Goal: Information Seeking & Learning: Learn about a topic

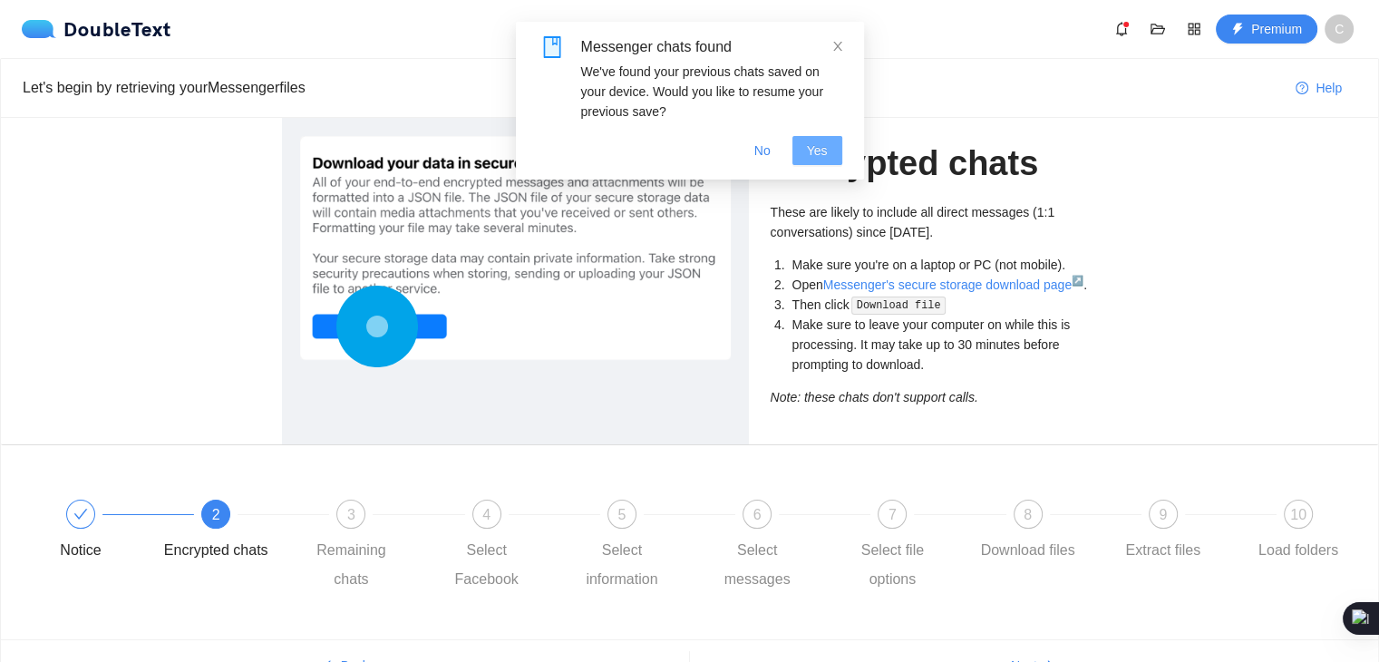
click at [811, 146] on span "Yes" at bounding box center [817, 151] width 21 height 20
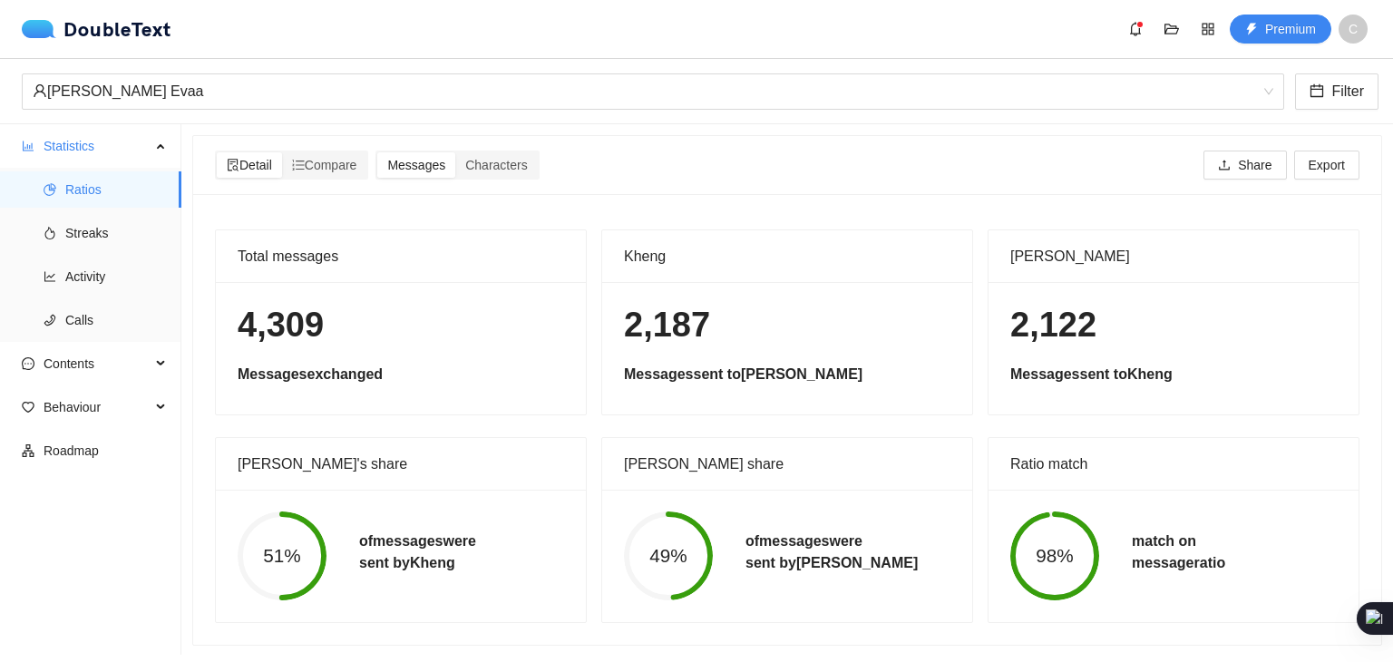
scroll to position [15, 0]
click at [1333, 92] on span "Filter" at bounding box center [1347, 91] width 33 height 23
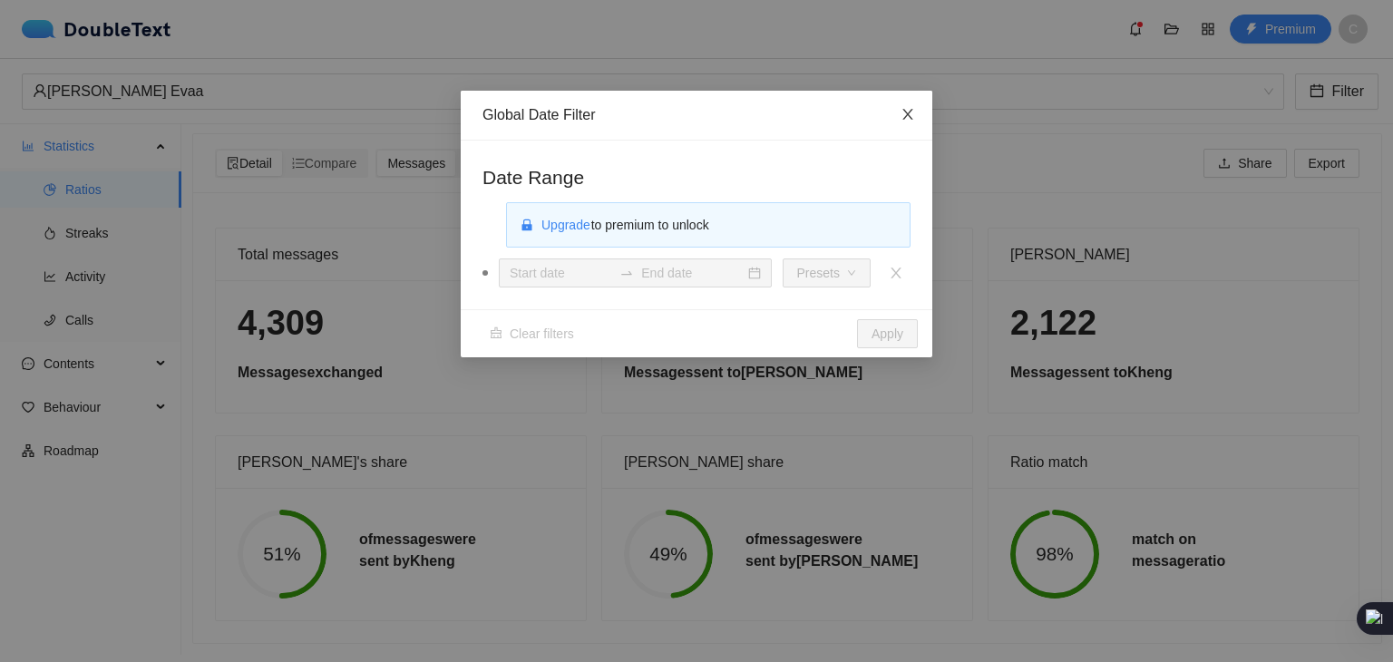
click at [917, 119] on span "Close" at bounding box center [907, 115] width 49 height 49
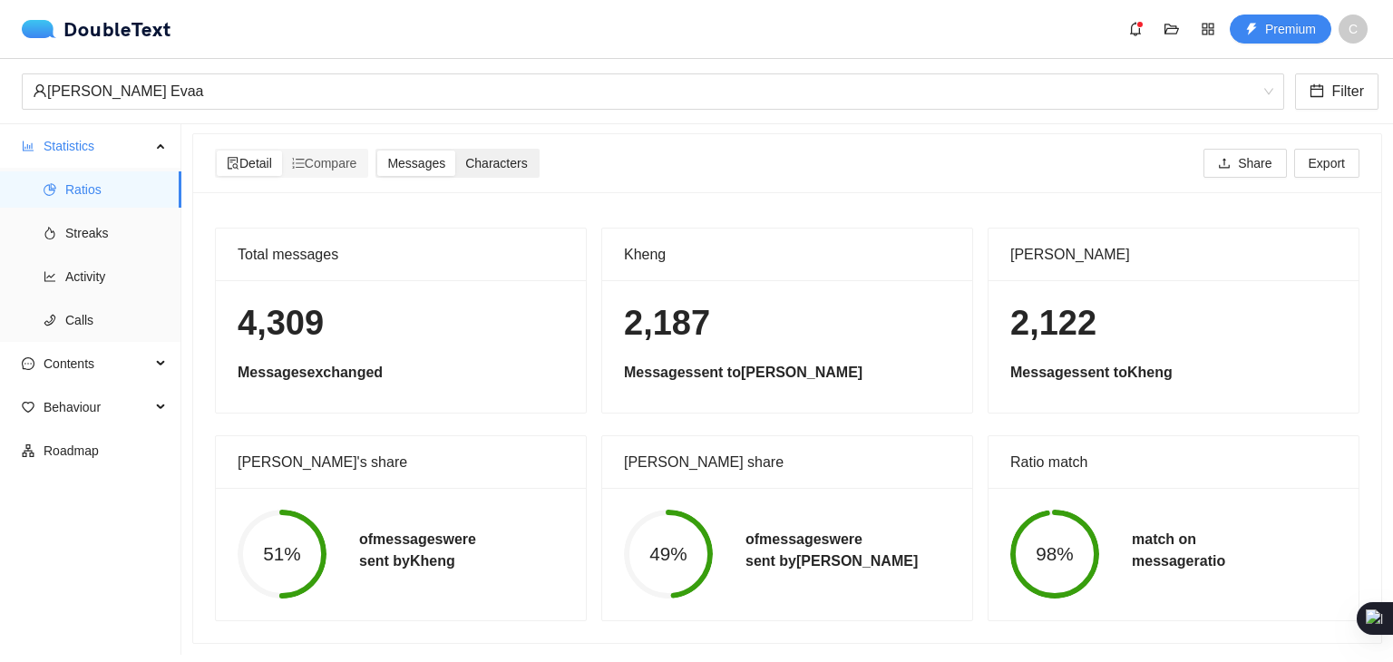
click at [489, 156] on span "Characters" at bounding box center [496, 163] width 62 height 15
click at [455, 151] on input "Characters" at bounding box center [455, 151] width 0 height 0
click at [413, 156] on span "Messages" at bounding box center [416, 163] width 58 height 15
click at [377, 151] on input "Messages" at bounding box center [377, 151] width 0 height 0
click at [1248, 153] on span "Share" at bounding box center [1255, 163] width 34 height 20
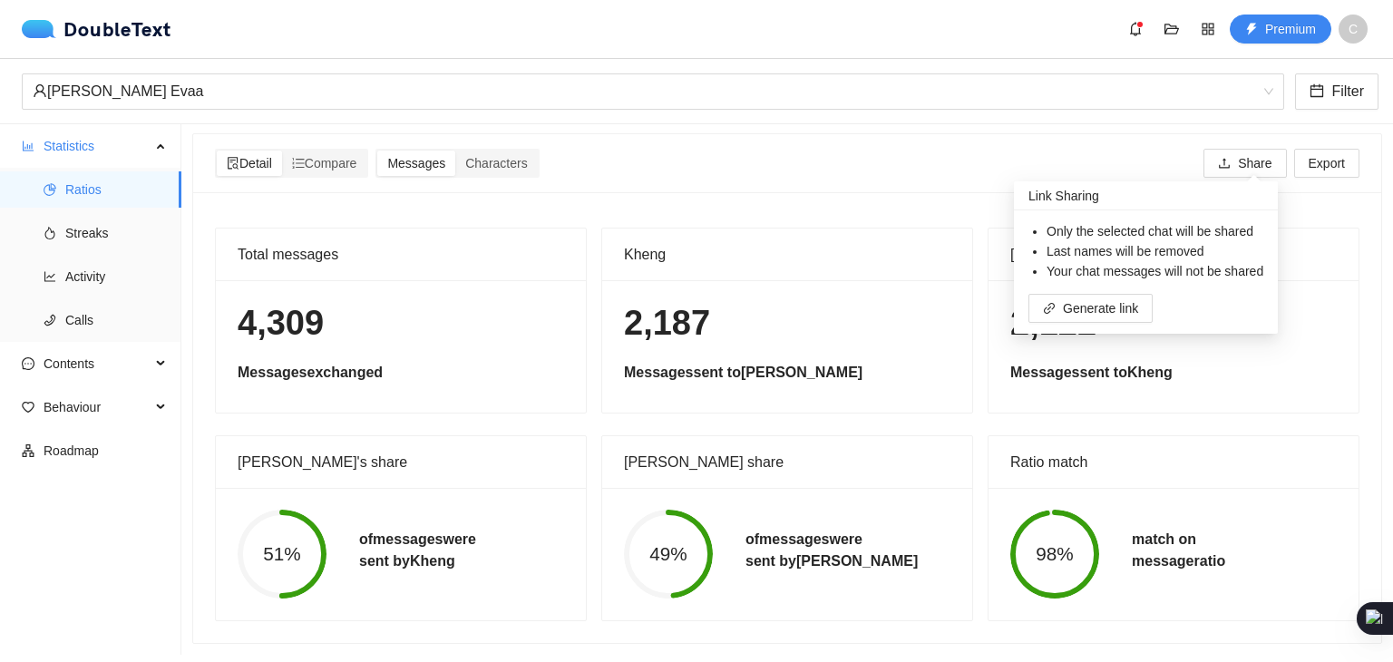
drag, startPoint x: 1066, startPoint y: 128, endPoint x: 1048, endPoint y: 127, distance: 18.2
click at [1064, 134] on div "Detail Compare Messages Characters Share Export" at bounding box center [787, 163] width 1144 height 58
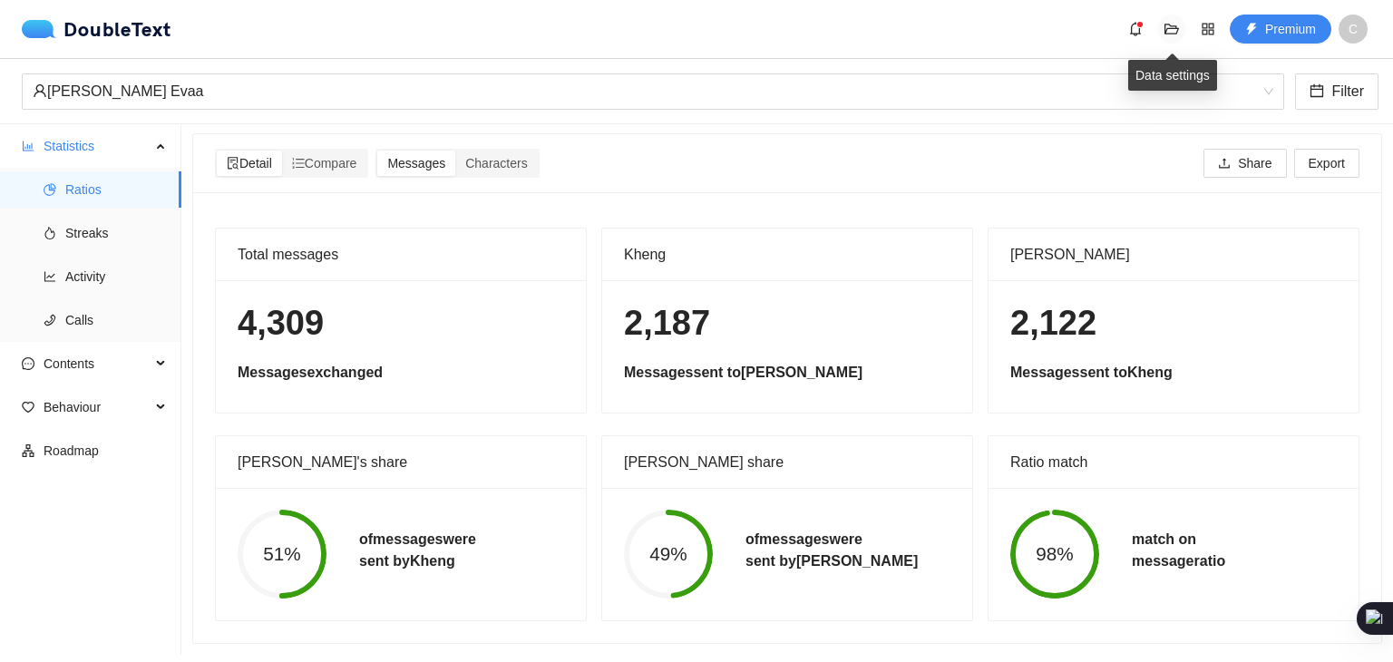
click at [1180, 31] on span "folder-open" at bounding box center [1171, 29] width 27 height 15
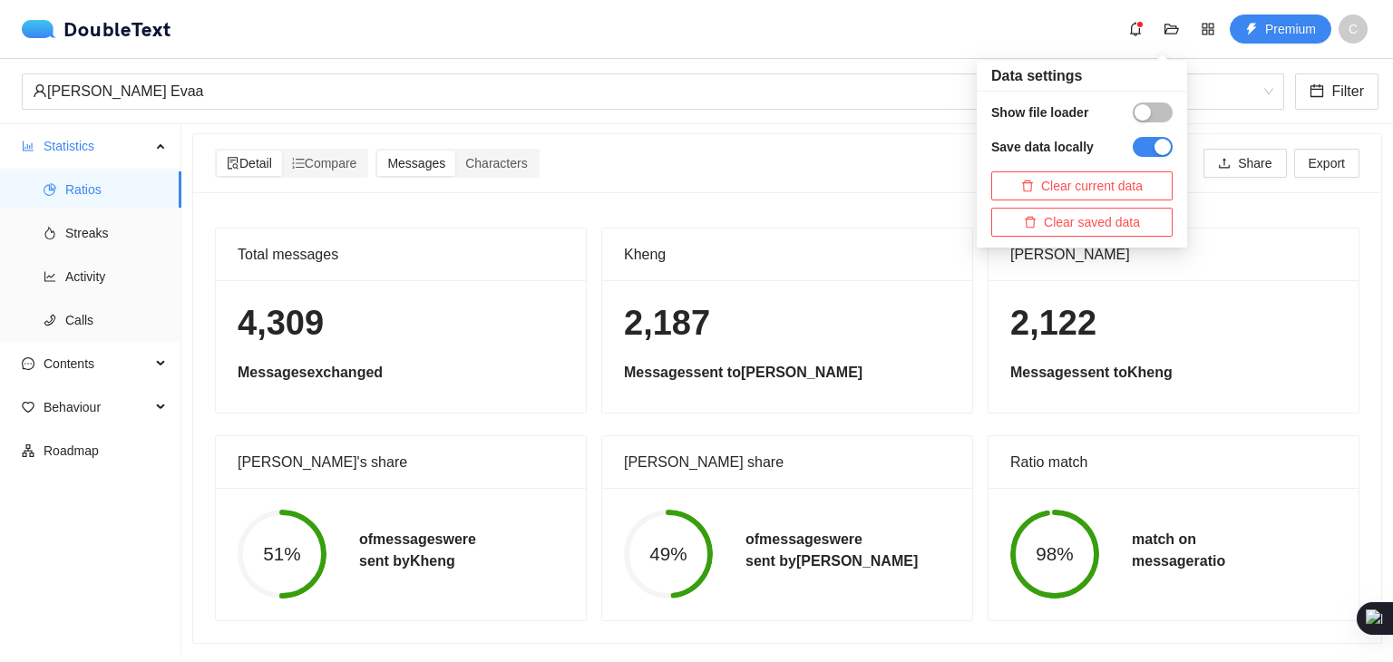
click at [1142, 115] on div "button" at bounding box center [1142, 112] width 16 height 16
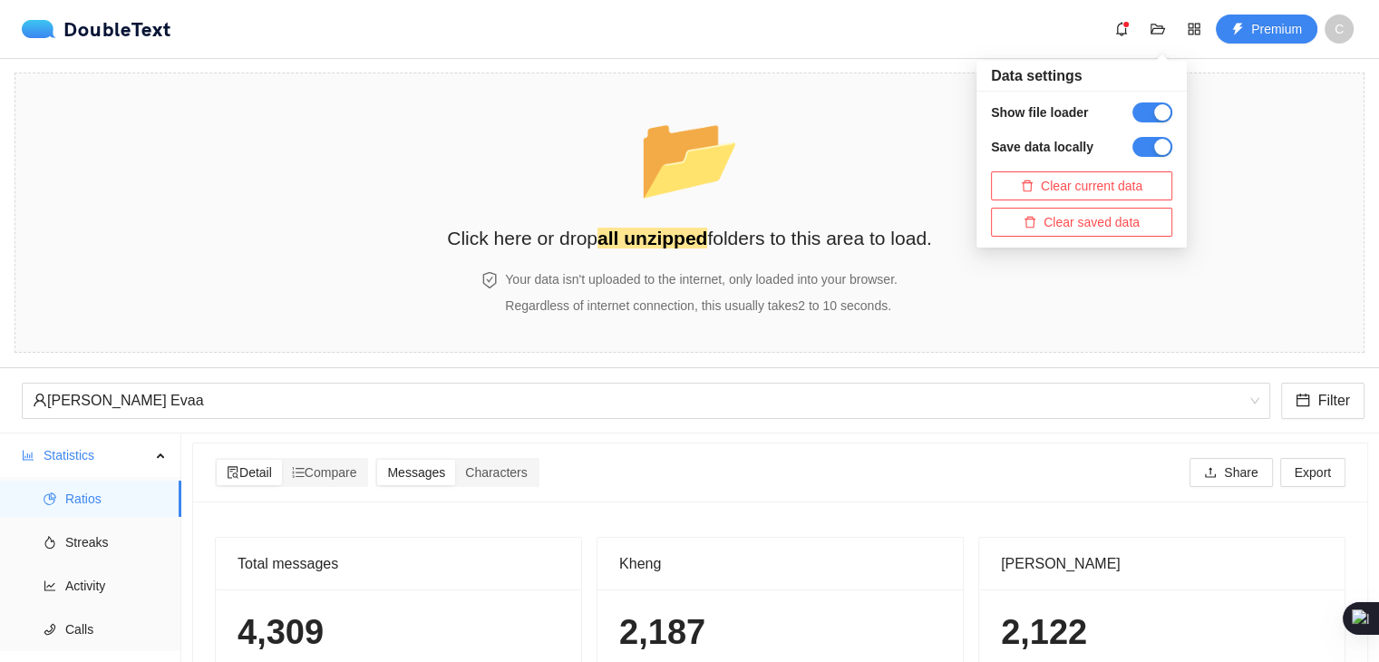
click at [1143, 116] on button "button" at bounding box center [1152, 112] width 40 height 20
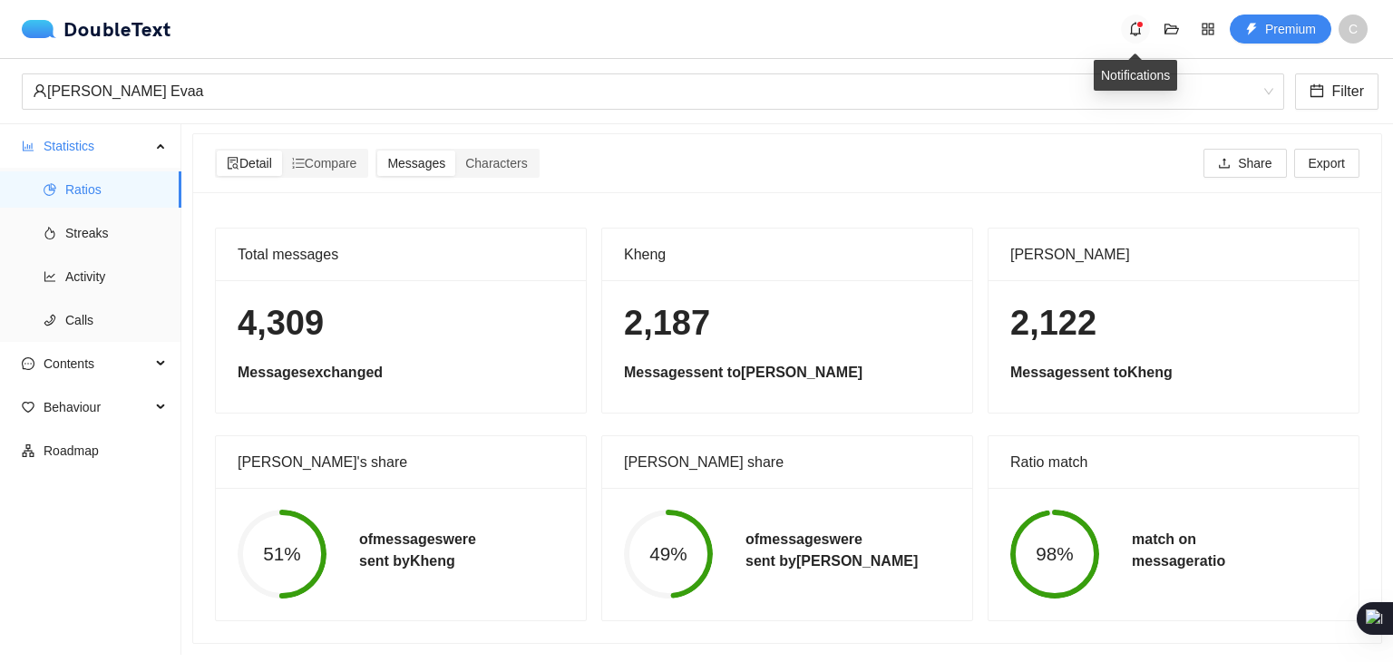
click at [1135, 30] on icon "bell" at bounding box center [1135, 29] width 15 height 15
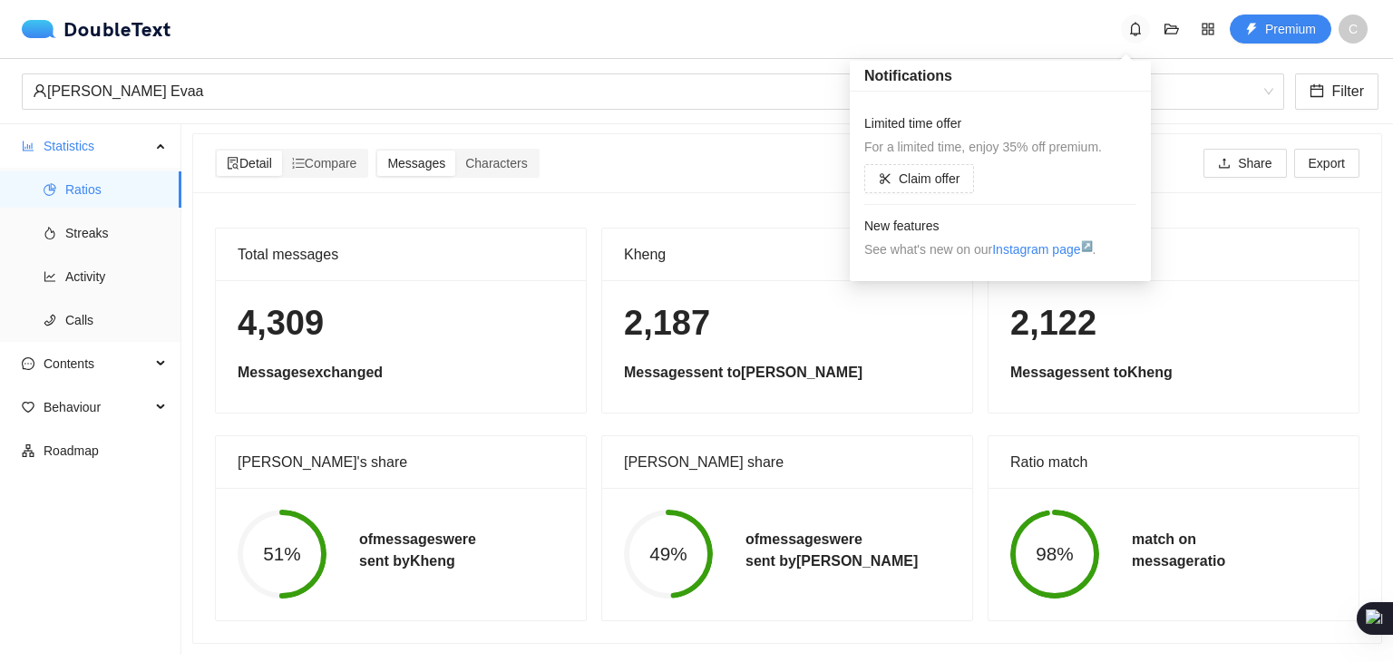
click at [1135, 30] on icon "bell" at bounding box center [1135, 29] width 15 height 15
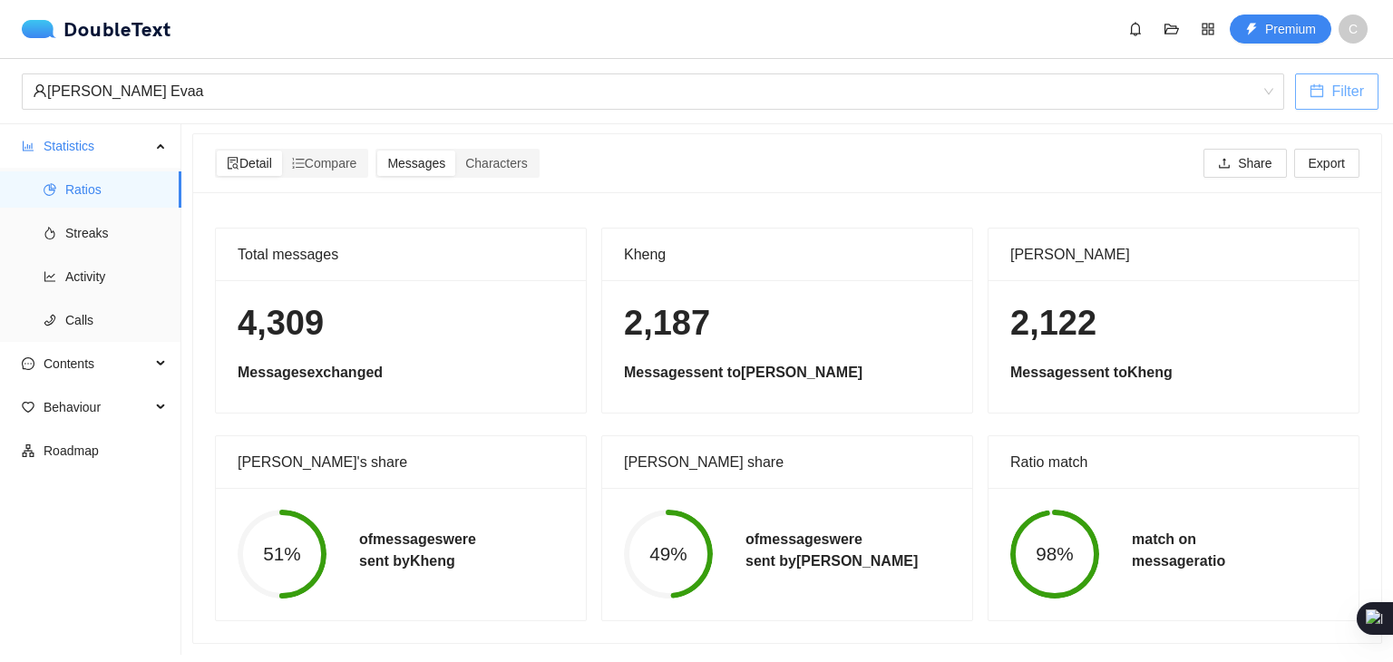
click at [1328, 102] on button "Filter" at bounding box center [1336, 91] width 83 height 36
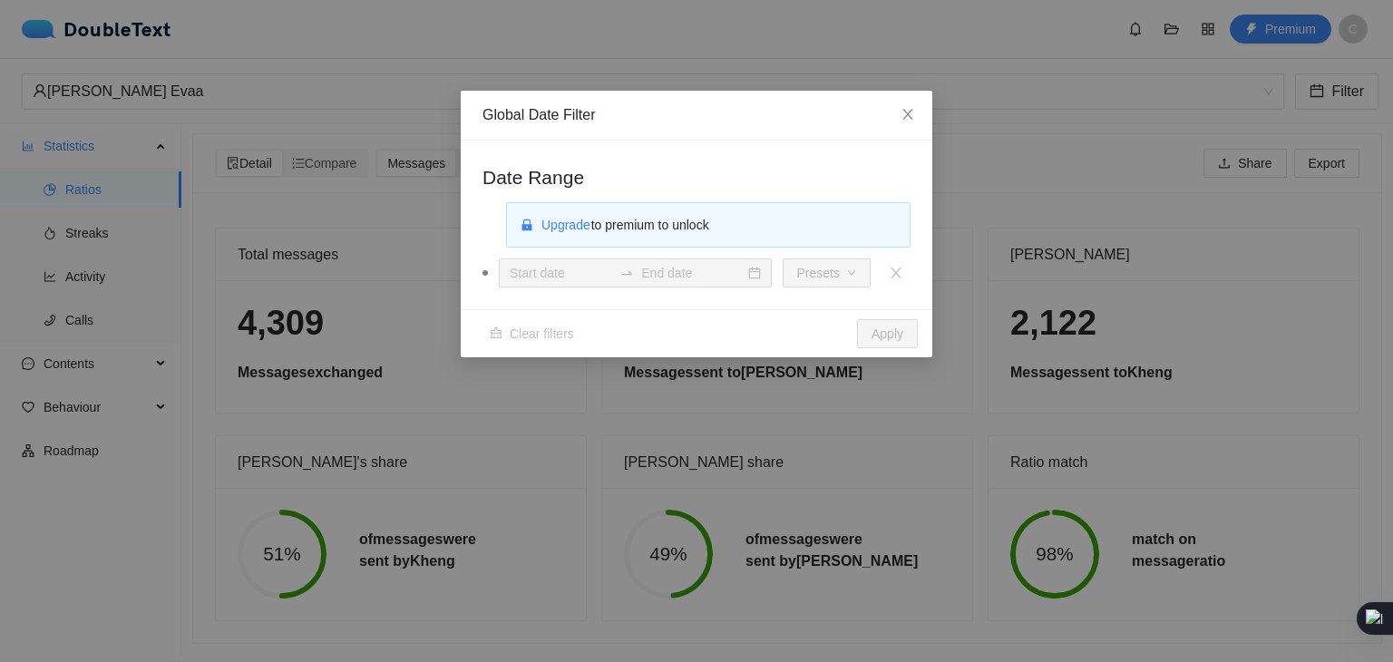
click at [1249, 164] on div "Global Date Filter Date Range Upgrade to premium to unlock Presets Clear filter…" at bounding box center [696, 331] width 1393 height 662
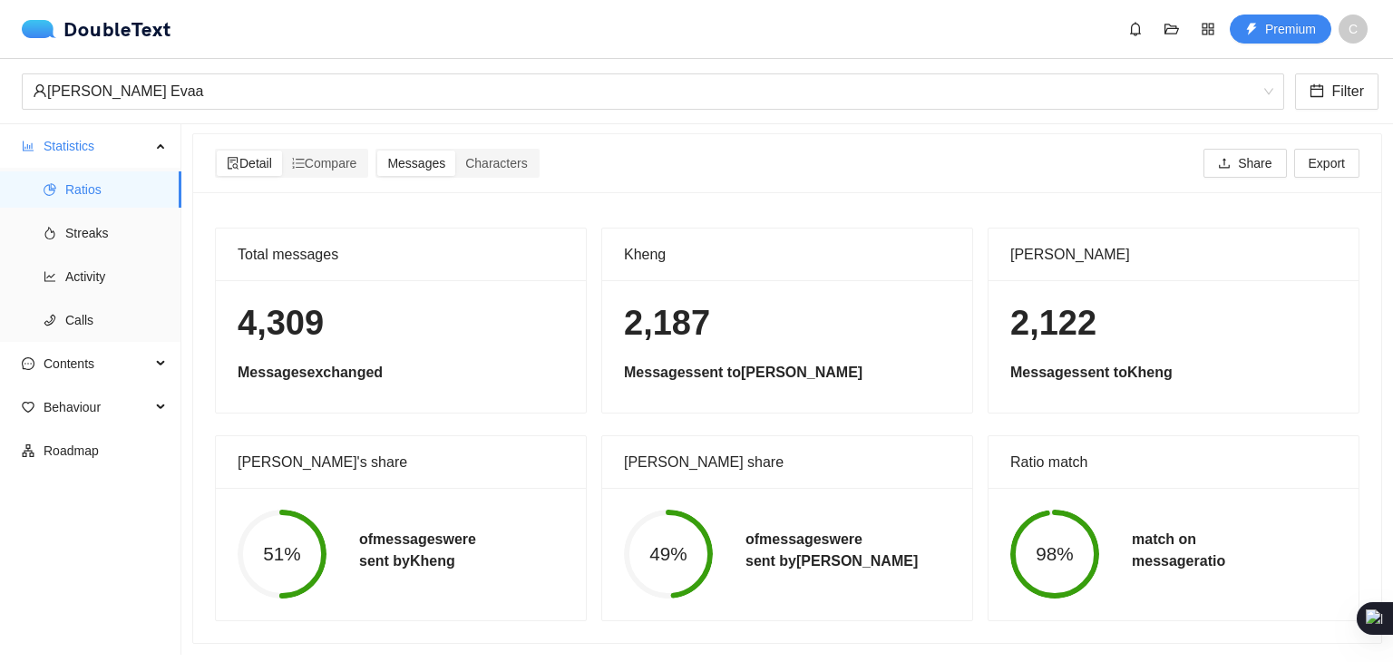
click at [349, 165] on div "Detail Compare Messages Characters Share Export" at bounding box center [787, 163] width 1144 height 58
click at [348, 157] on span "Compare" at bounding box center [324, 163] width 65 height 15
click at [282, 151] on input "Compare" at bounding box center [282, 151] width 0 height 0
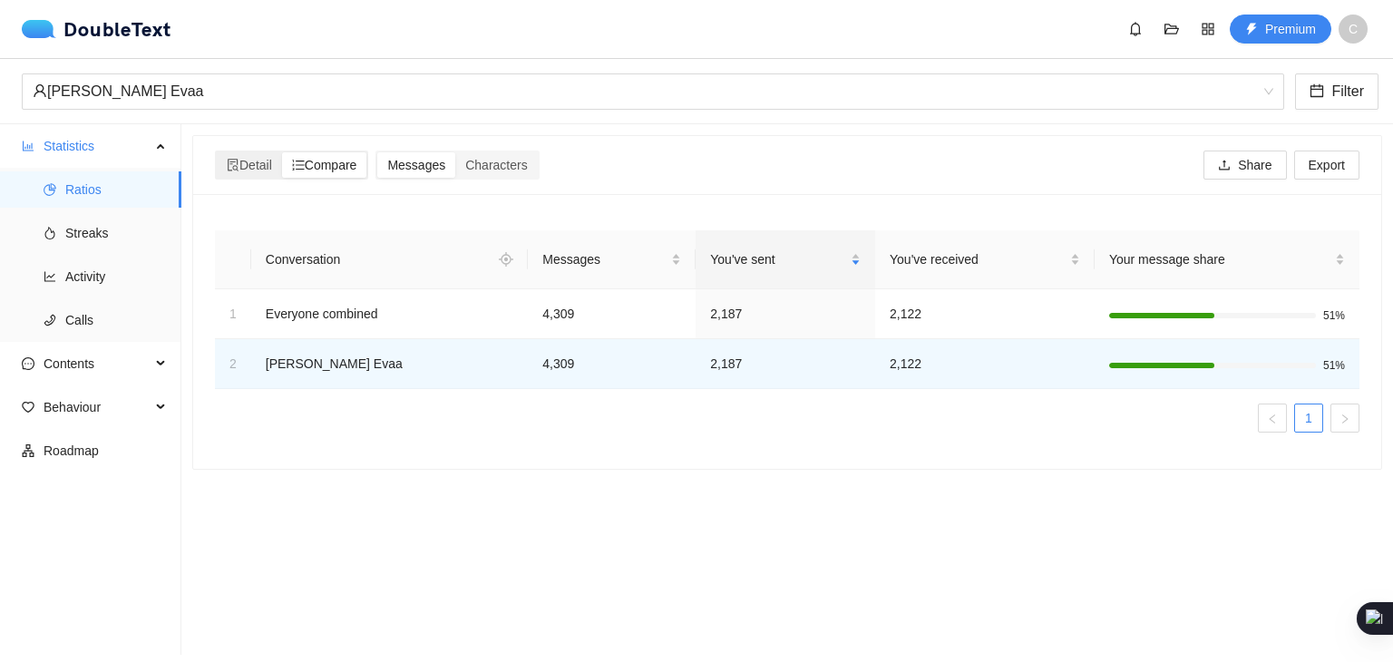
click at [215, 154] on div "Detail Compare" at bounding box center [291, 165] width 153 height 29
click at [245, 160] on span "Detail" at bounding box center [249, 165] width 45 height 15
click at [217, 152] on input "Detail" at bounding box center [217, 152] width 0 height 0
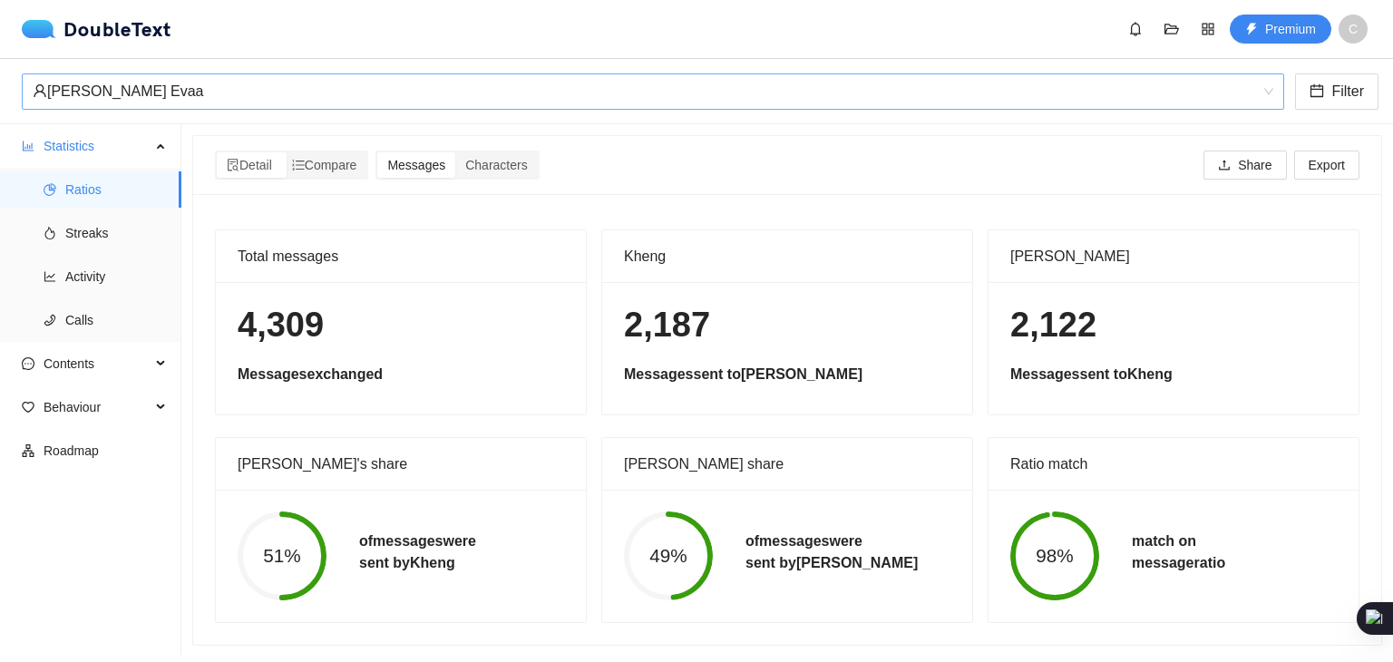
click at [288, 88] on div "[PERSON_NAME] Evaa" at bounding box center [645, 91] width 1224 height 34
click at [417, 221] on div "Total messages 4,309 Messages exchanged Kheng 2,187 Messages sent to [PERSON_NA…" at bounding box center [787, 419] width 1188 height 451
click at [53, 228] on icon "fire" at bounding box center [50, 233] width 13 height 13
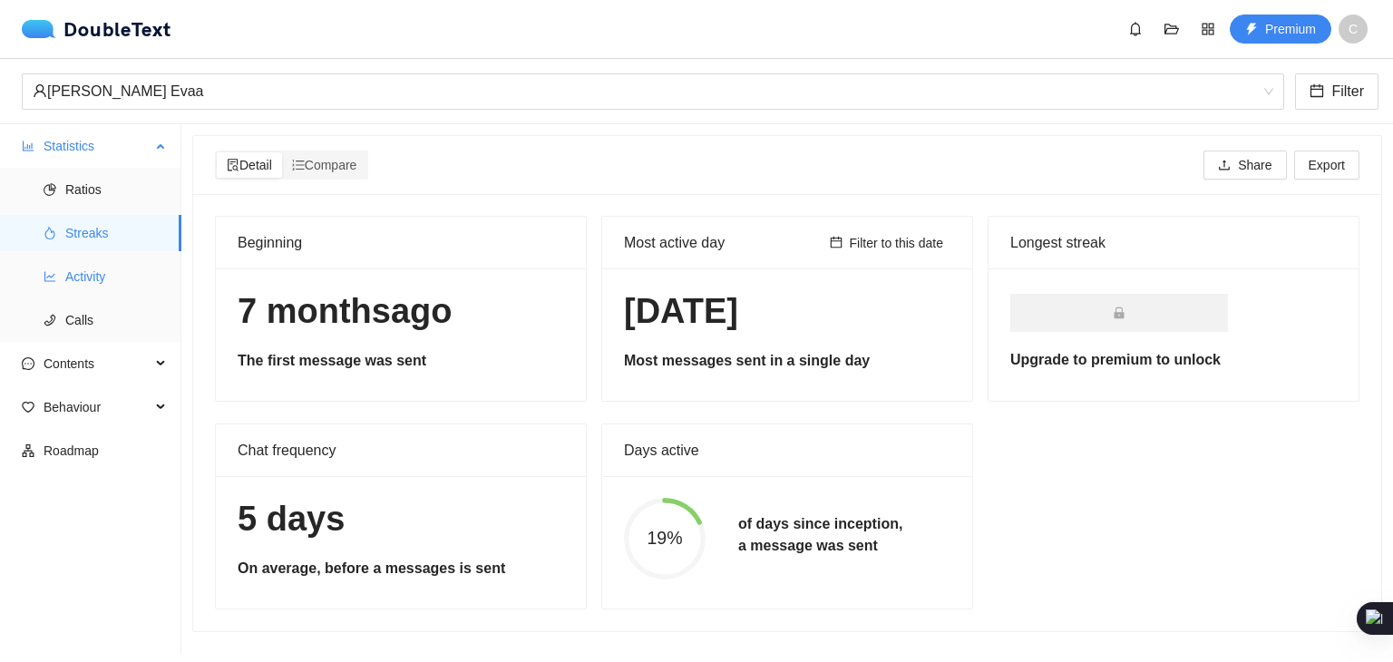
drag, startPoint x: 108, startPoint y: 278, endPoint x: 83, endPoint y: 291, distance: 27.6
click at [106, 279] on span "Activity" at bounding box center [116, 276] width 102 height 36
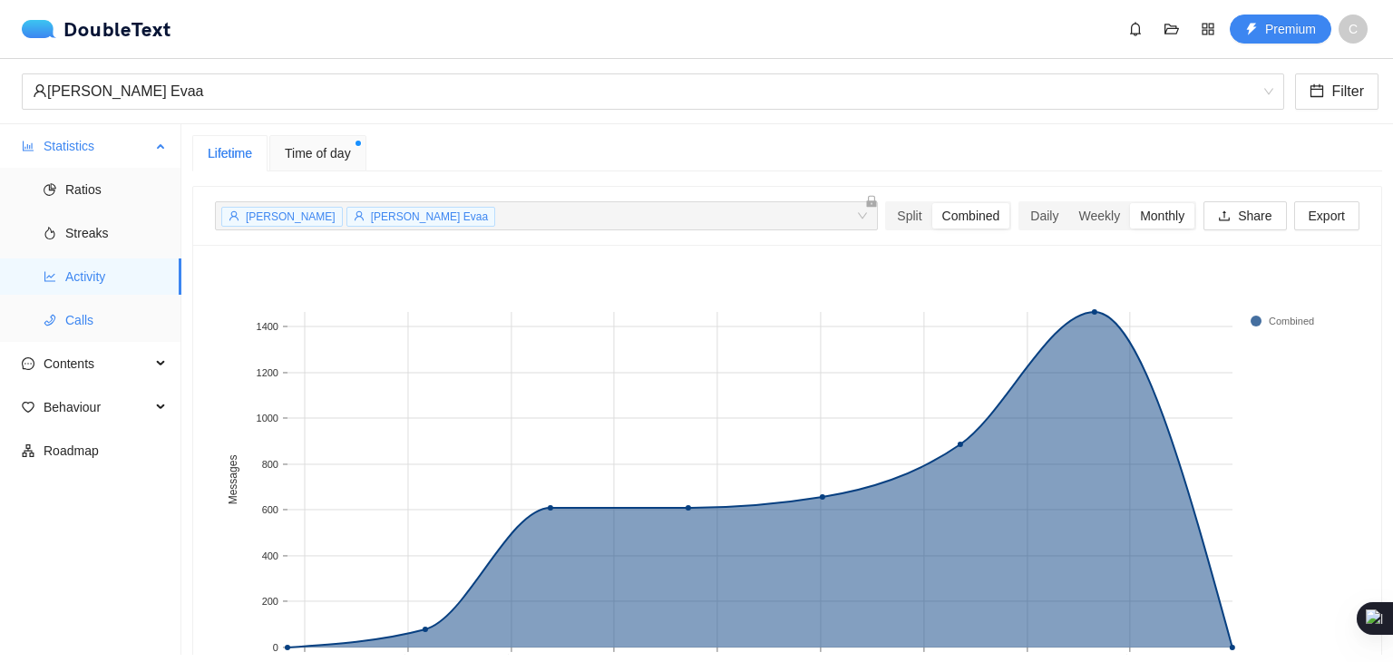
click at [70, 326] on span "Calls" at bounding box center [116, 320] width 102 height 36
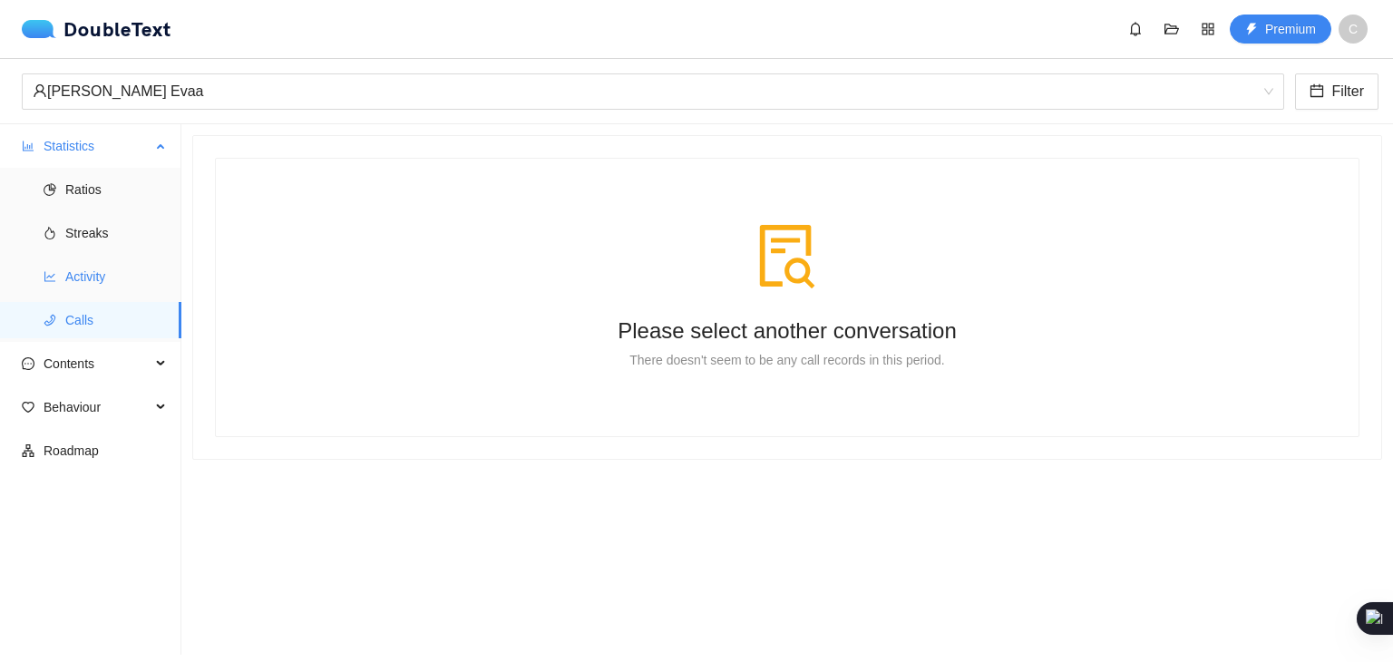
click at [82, 285] on span "Activity" at bounding box center [116, 276] width 102 height 36
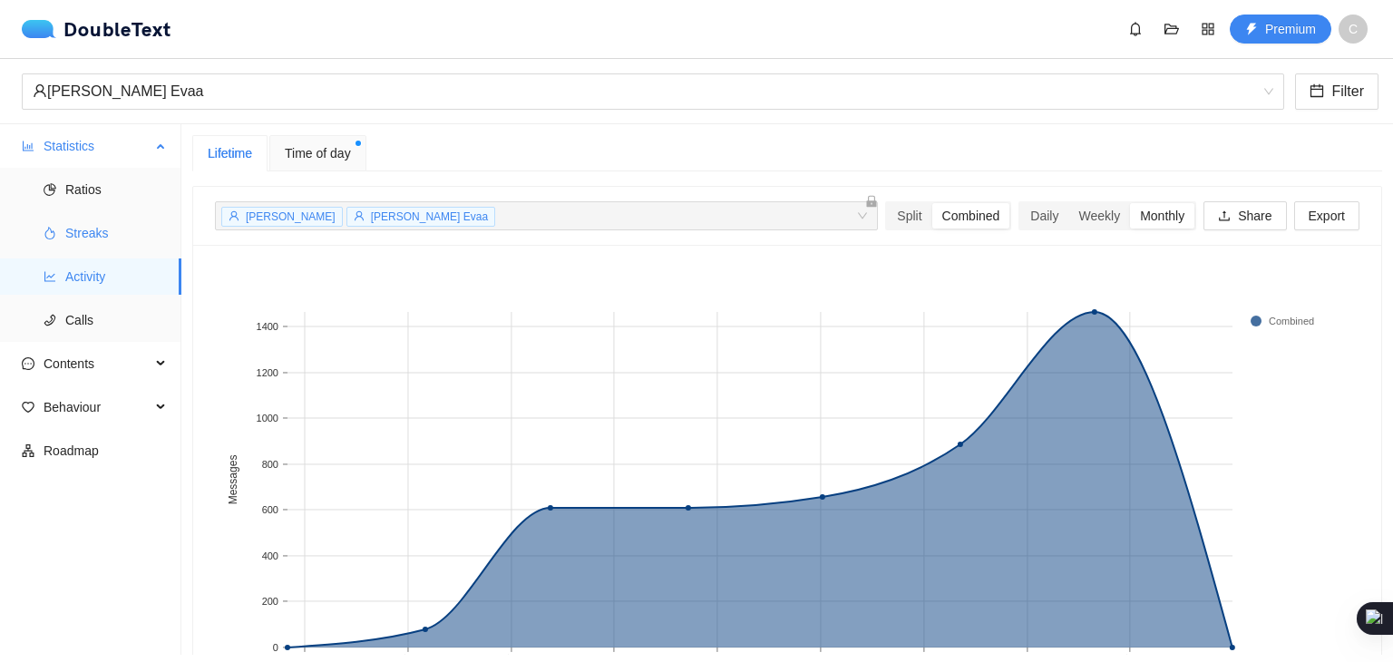
click at [93, 250] on span "Streaks" at bounding box center [116, 233] width 102 height 36
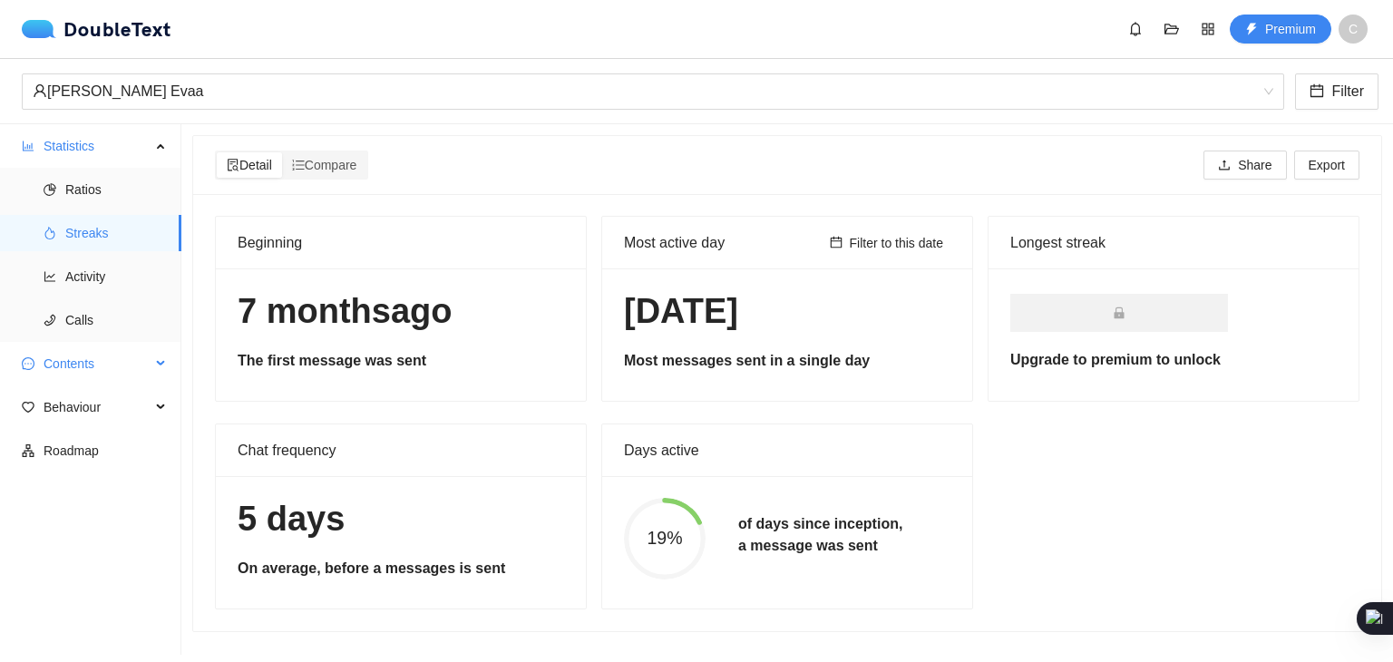
click at [98, 369] on span "Contents" at bounding box center [97, 363] width 107 height 36
click at [75, 422] on span "Word Cloud" at bounding box center [116, 407] width 102 height 36
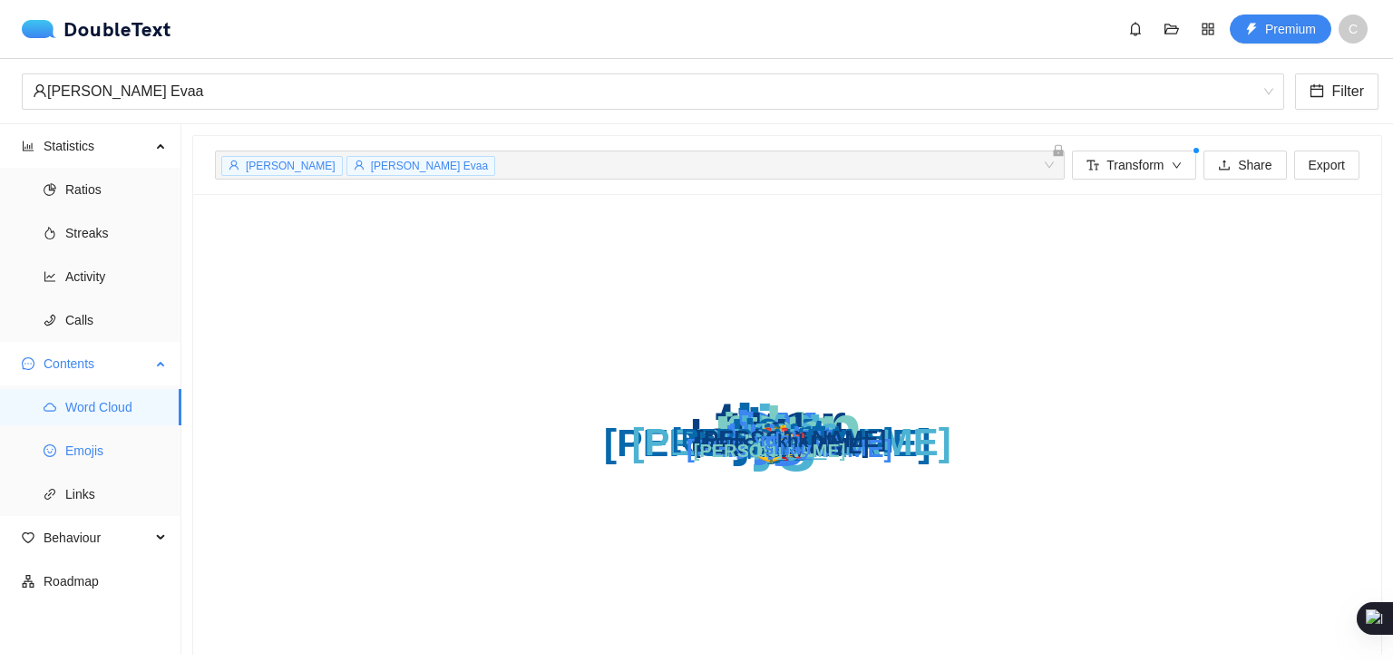
click at [77, 455] on span "Emojis" at bounding box center [116, 450] width 102 height 36
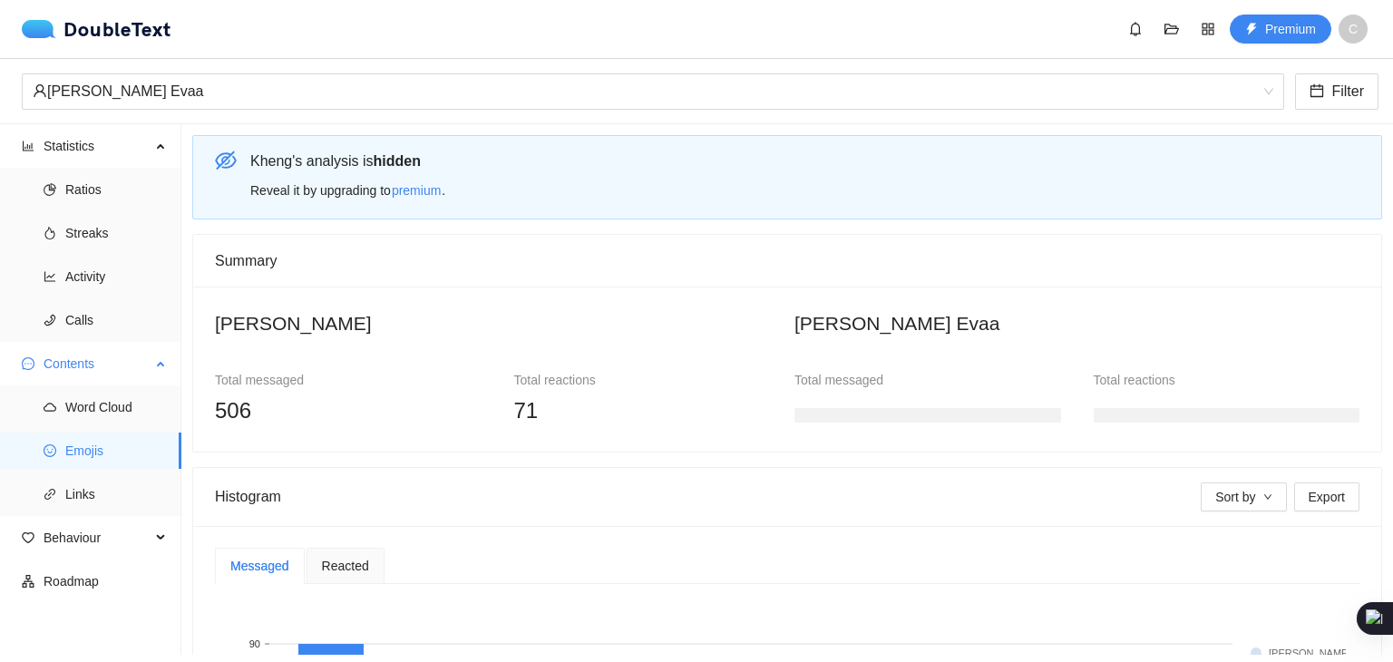
click at [68, 447] on span "Emojis" at bounding box center [116, 450] width 102 height 36
click at [70, 495] on span "Links" at bounding box center [116, 494] width 102 height 36
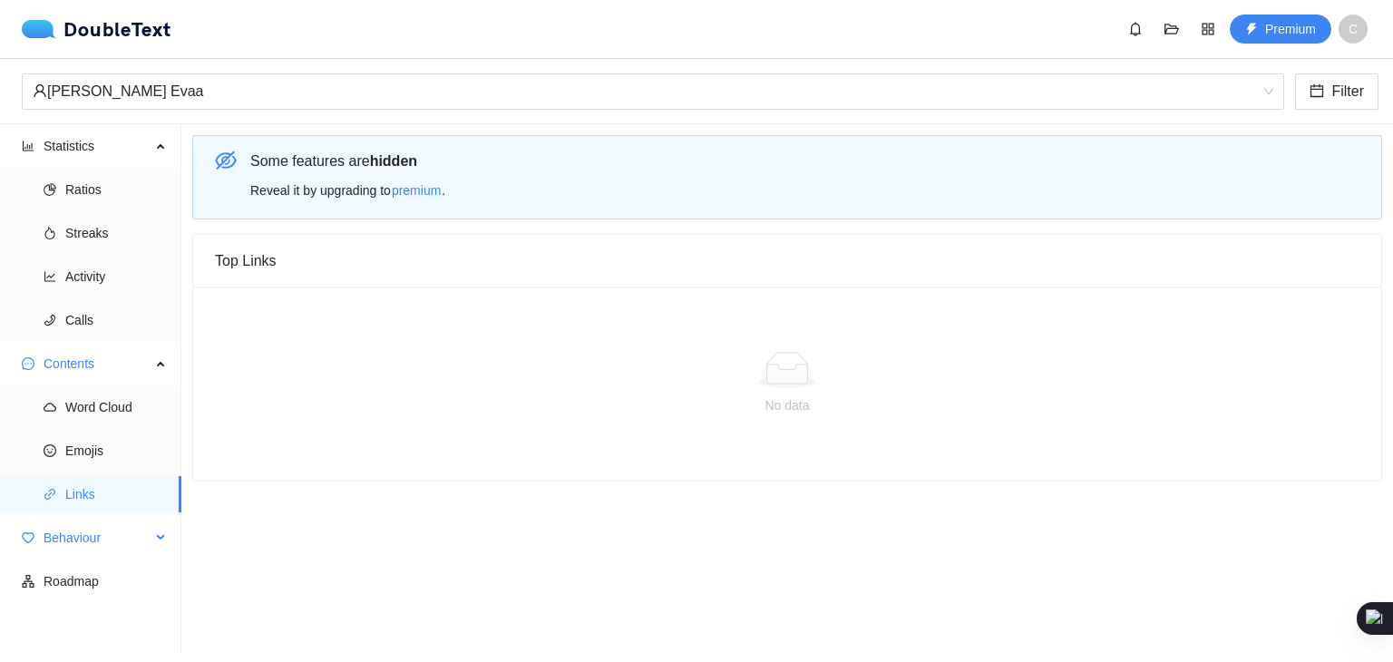
click at [85, 538] on span "Behaviour" at bounding box center [97, 538] width 107 height 36
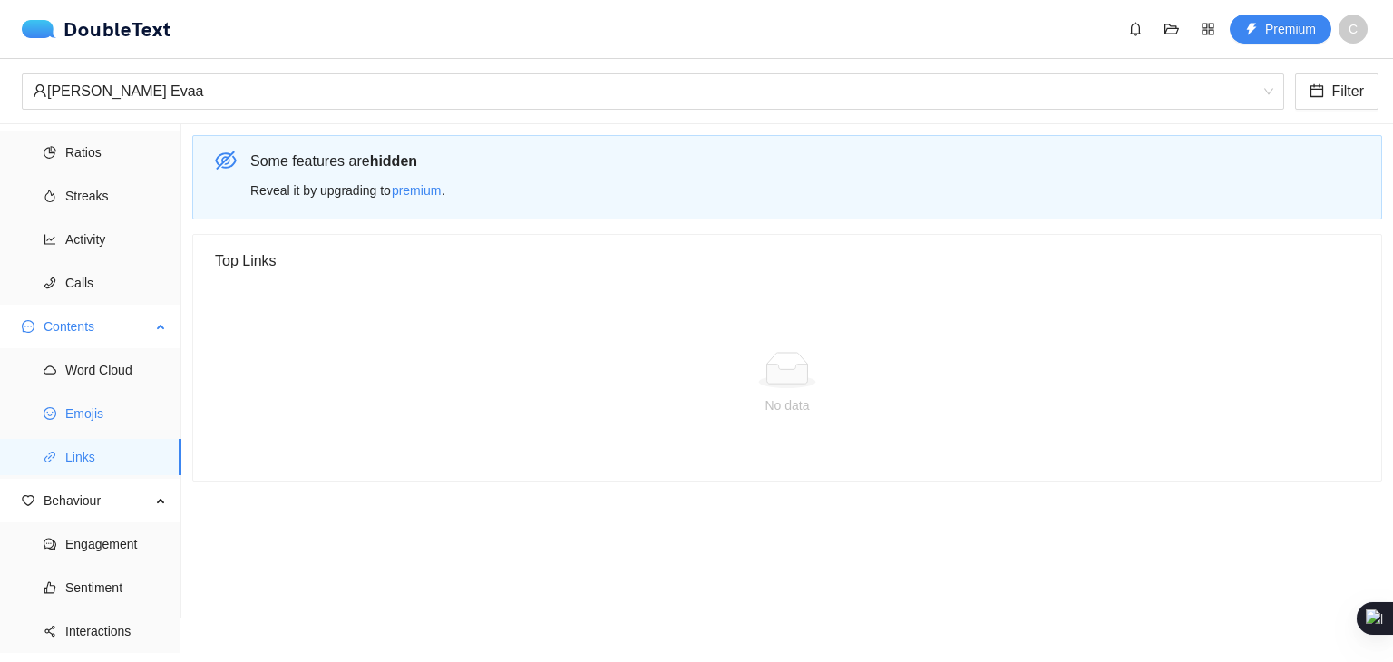
scroll to position [75, 0]
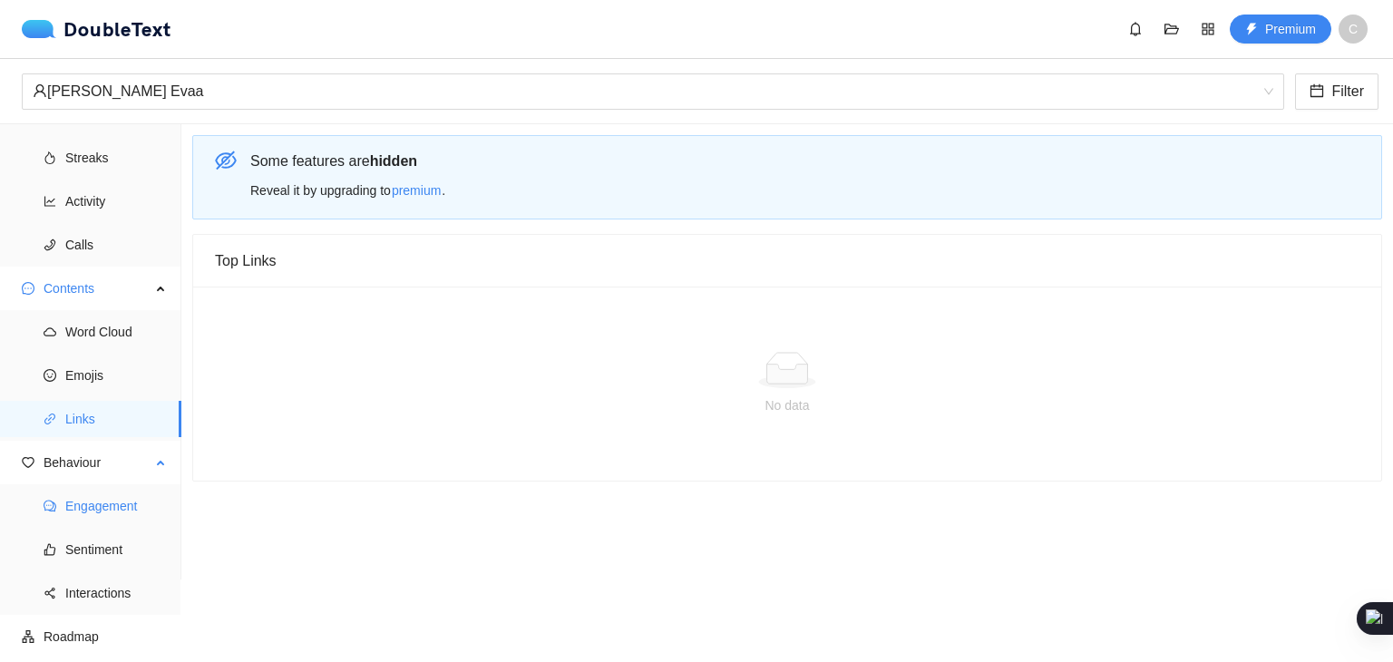
click at [109, 499] on span "Engagement" at bounding box center [116, 506] width 102 height 36
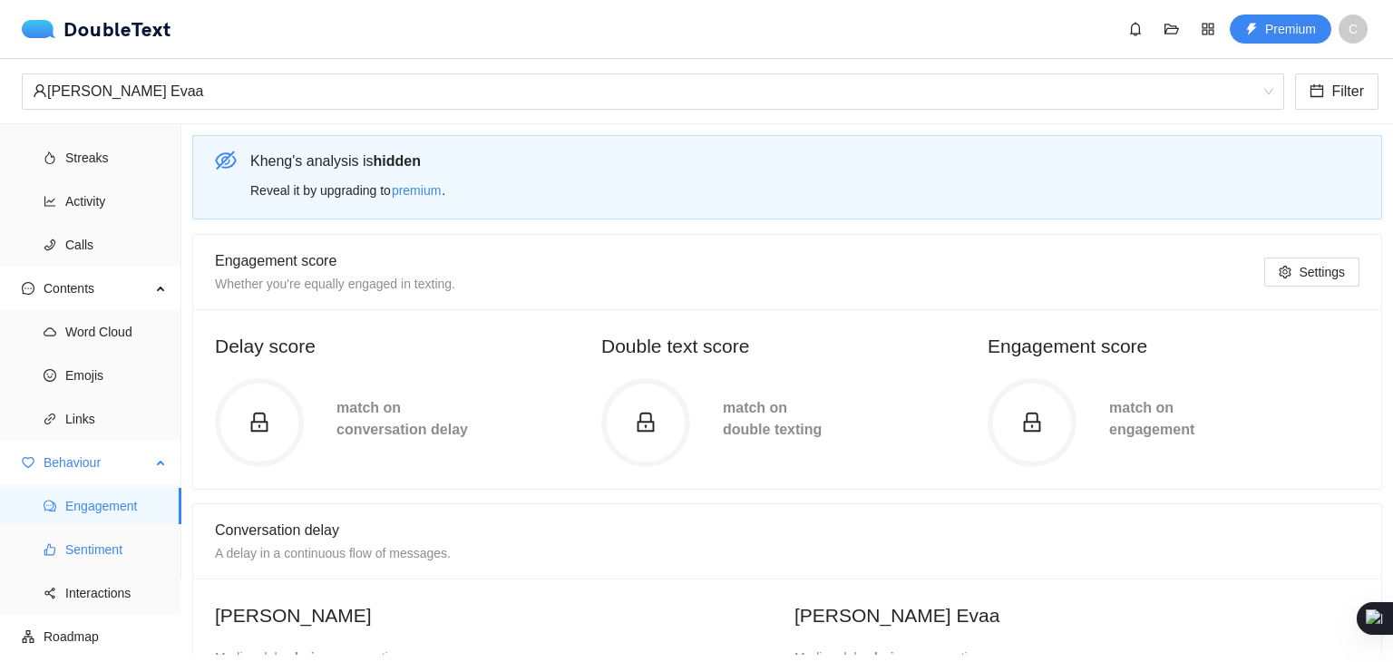
click at [94, 548] on span "Sentiment" at bounding box center [116, 549] width 102 height 36
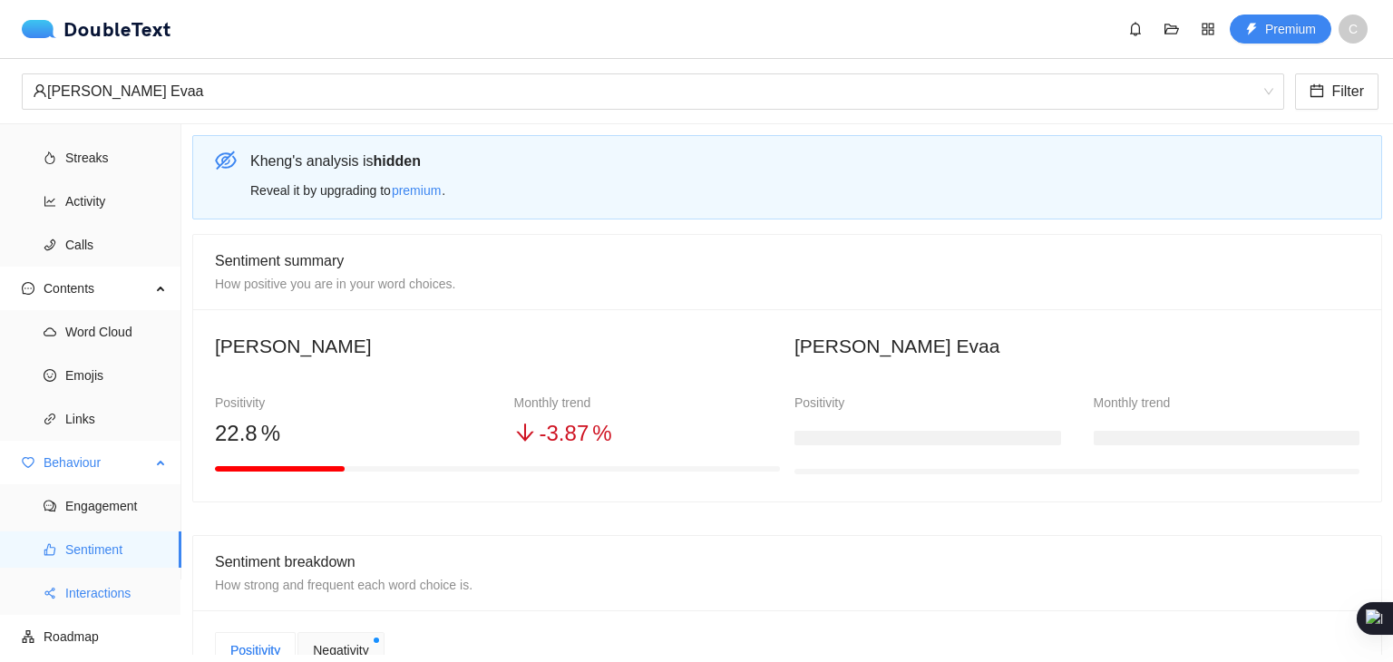
click at [80, 589] on span "Interactions" at bounding box center [116, 593] width 102 height 36
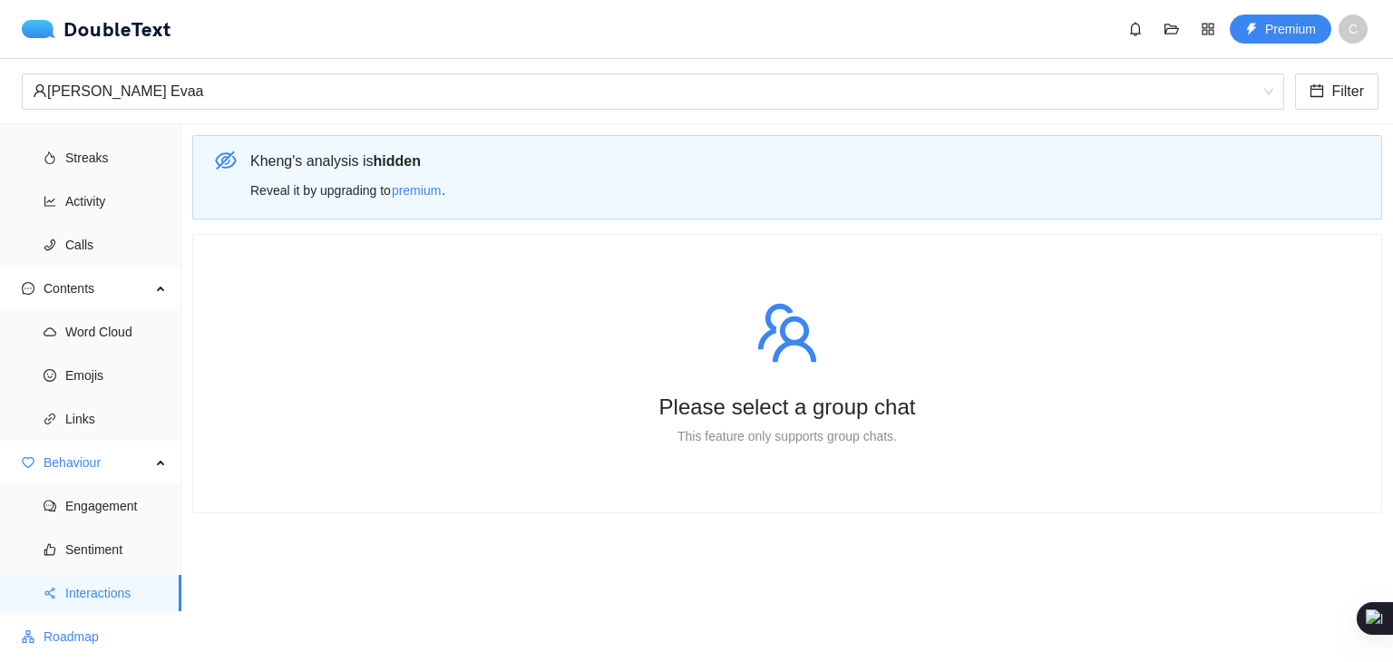
click at [62, 643] on span "Roadmap" at bounding box center [105, 636] width 123 height 36
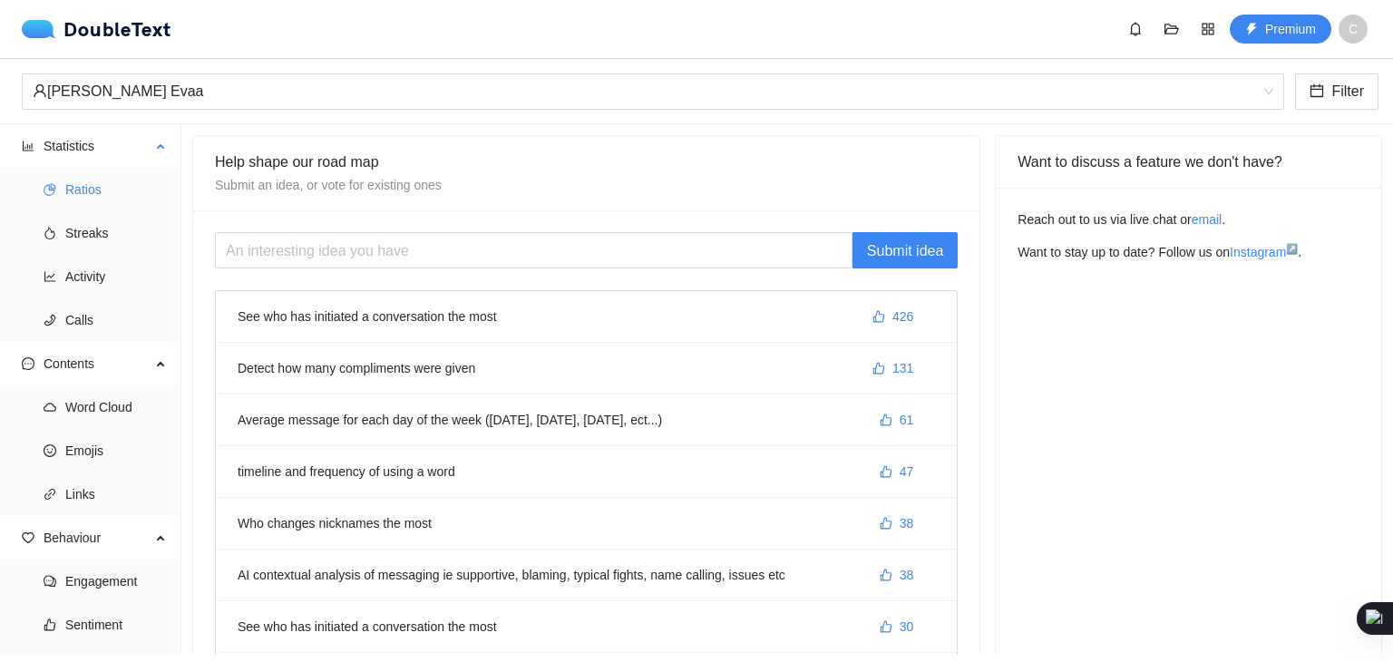
click at [86, 185] on span "Ratios" at bounding box center [116, 189] width 102 height 36
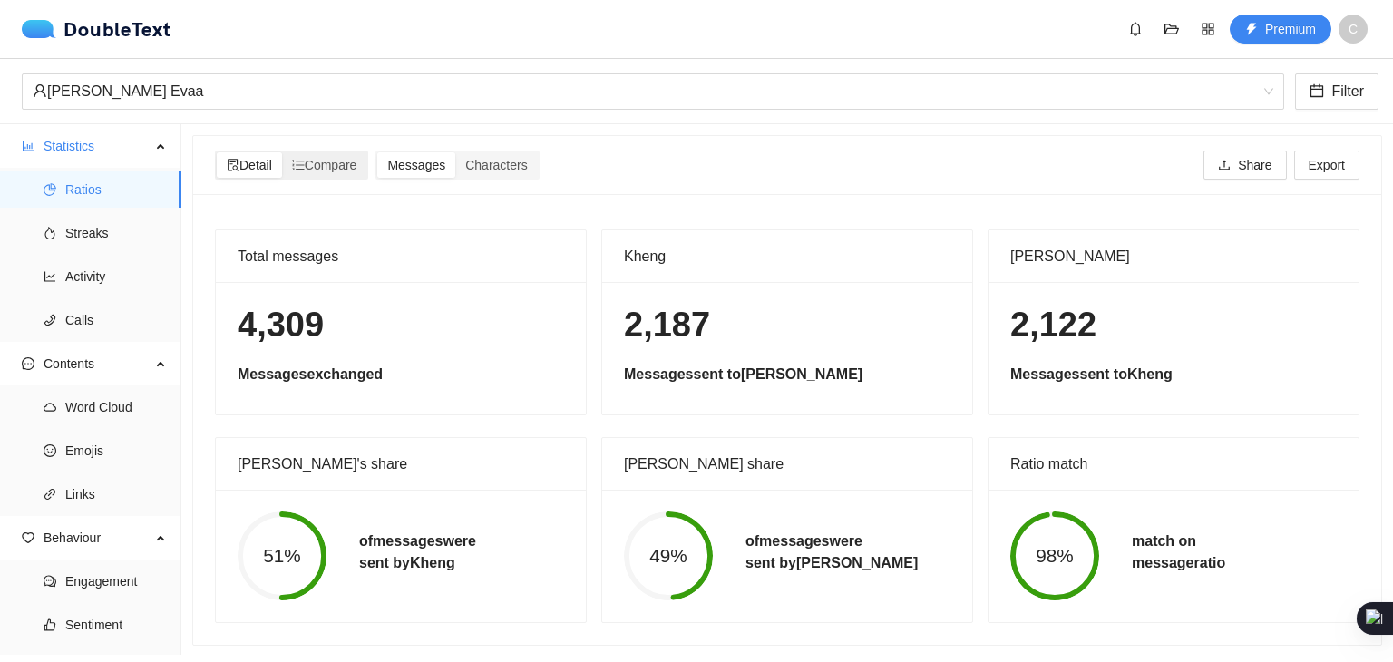
click at [227, 171] on span "Detail" at bounding box center [249, 165] width 45 height 15
click at [217, 152] on input "Detail" at bounding box center [217, 152] width 0 height 0
click at [248, 160] on span "Detail" at bounding box center [249, 165] width 45 height 15
click at [217, 152] on input "Detail" at bounding box center [217, 152] width 0 height 0
click at [318, 158] on span "Compare" at bounding box center [324, 165] width 65 height 15
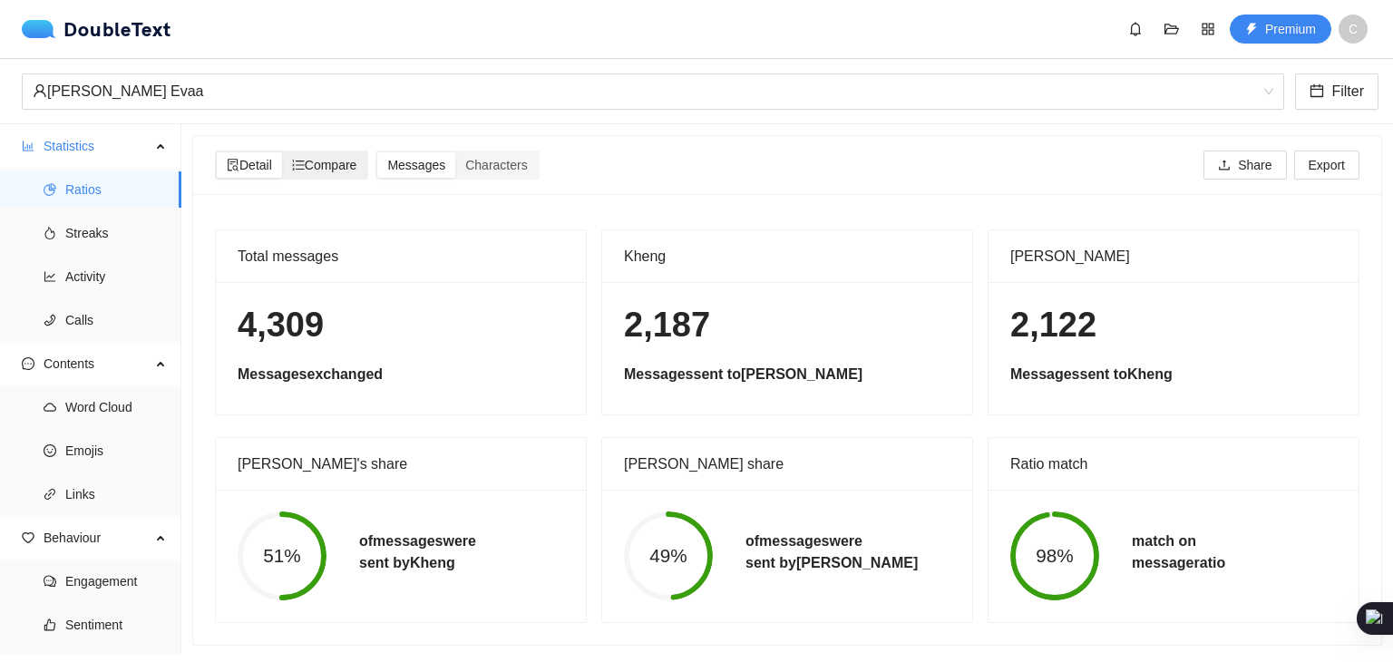
click at [282, 152] on input "Compare" at bounding box center [282, 152] width 0 height 0
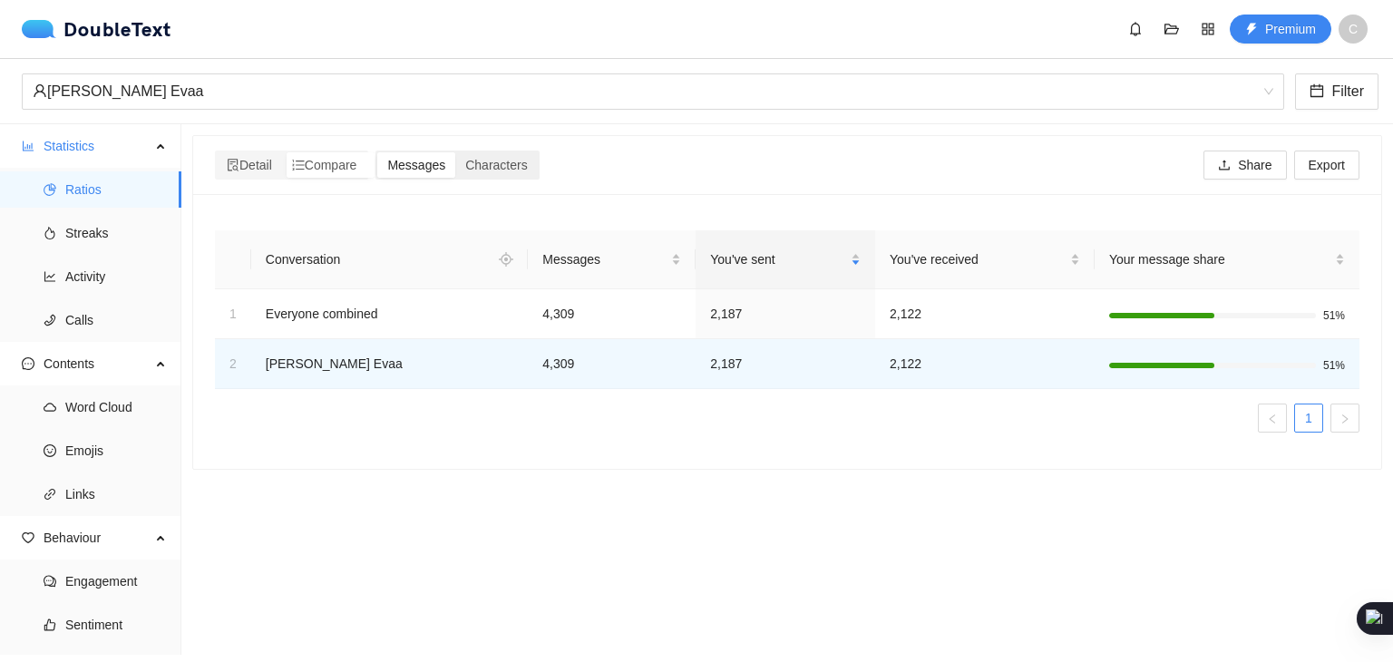
click at [386, 157] on div "Messages" at bounding box center [416, 164] width 78 height 25
click at [377, 152] on input "Messages" at bounding box center [377, 152] width 0 height 0
click at [472, 158] on span "Characters" at bounding box center [496, 165] width 62 height 15
click at [455, 152] on input "Characters" at bounding box center [455, 152] width 0 height 0
click at [442, 165] on span "Messages" at bounding box center [416, 165] width 58 height 15
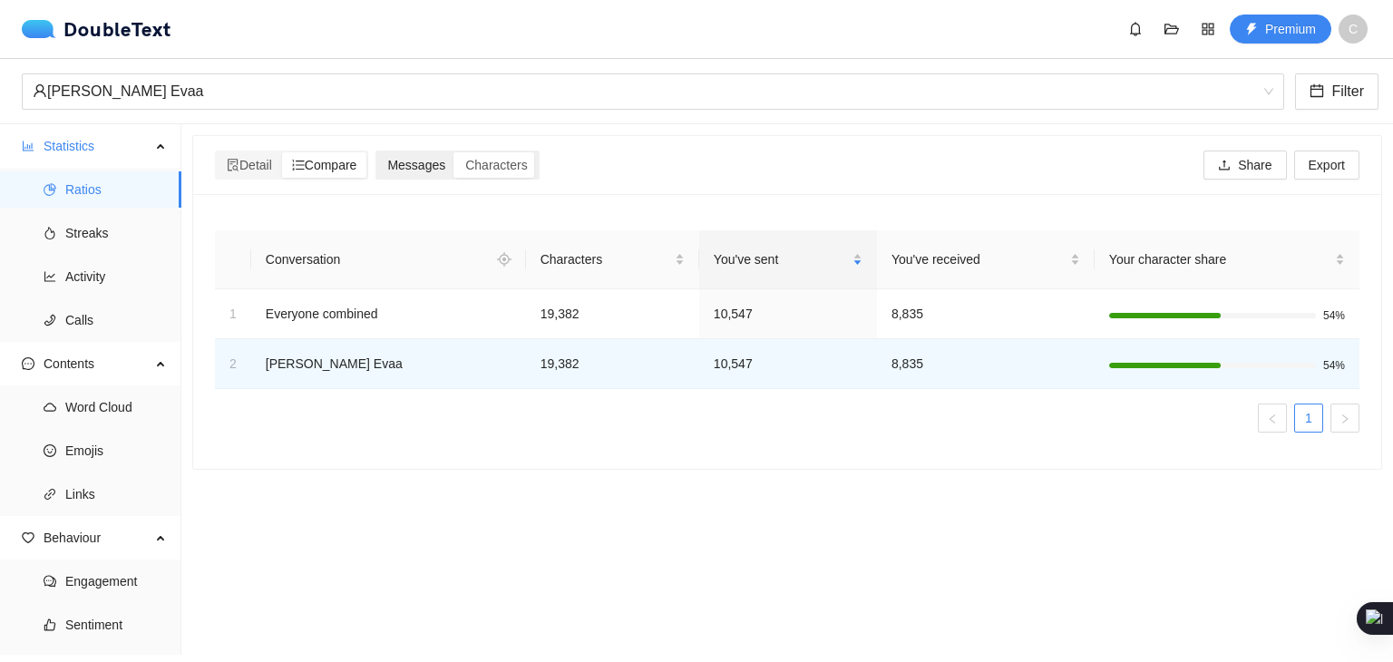
click at [377, 152] on input "Messages" at bounding box center [377, 152] width 0 height 0
